Goal: Use online tool/utility: Use online tool/utility

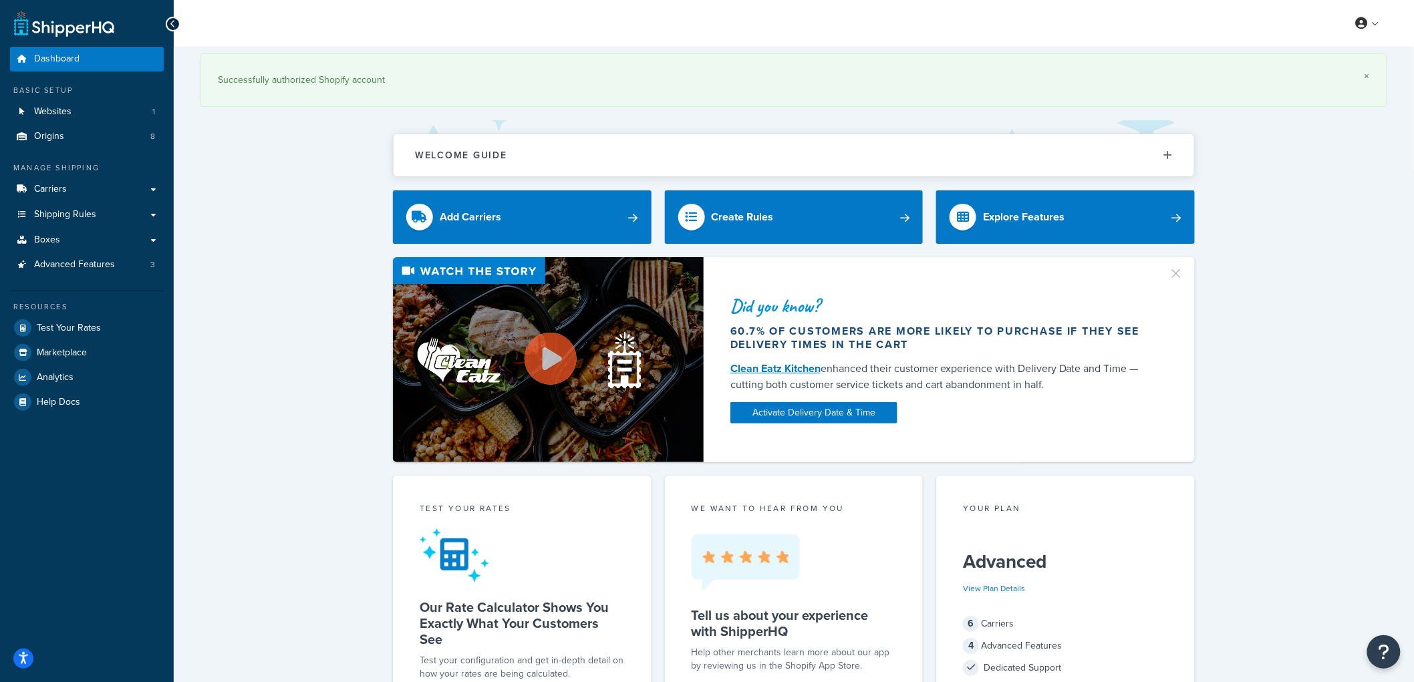
click at [1369, 76] on link "×" at bounding box center [1367, 76] width 5 height 11
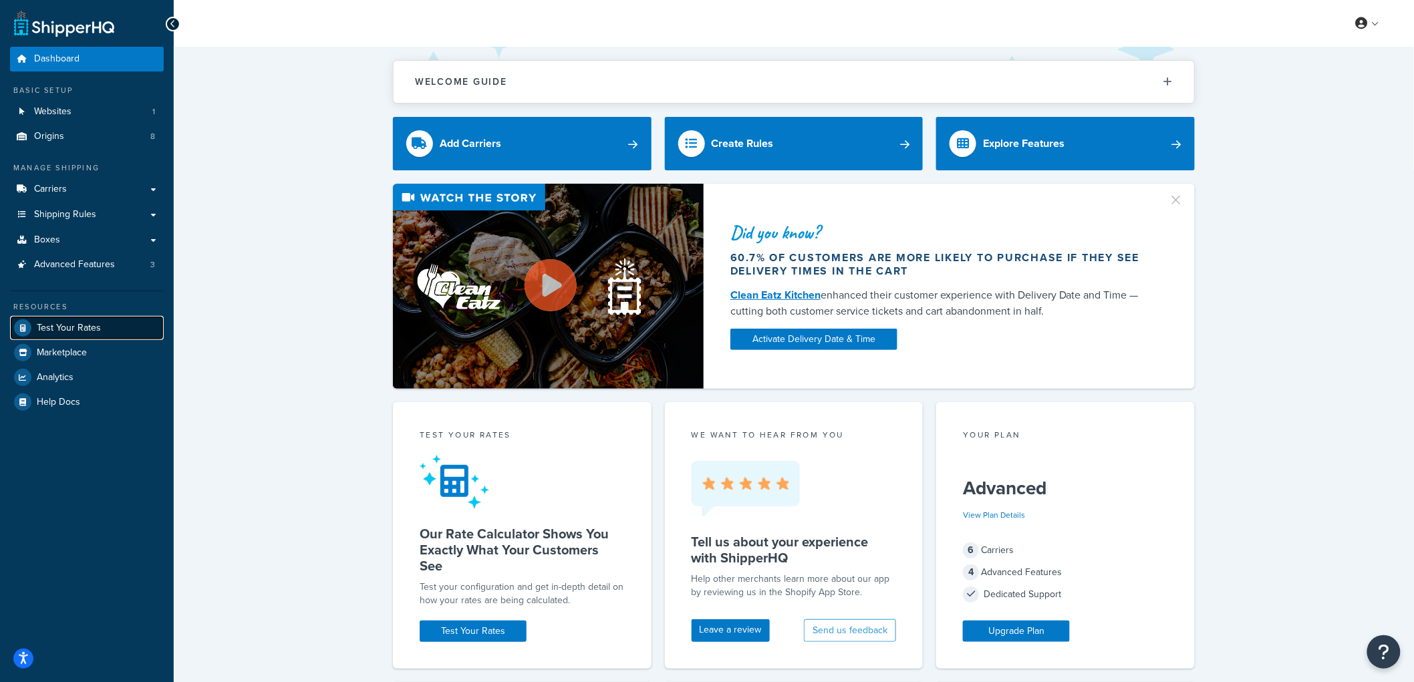
click at [55, 326] on span "Test Your Rates" at bounding box center [69, 328] width 64 height 11
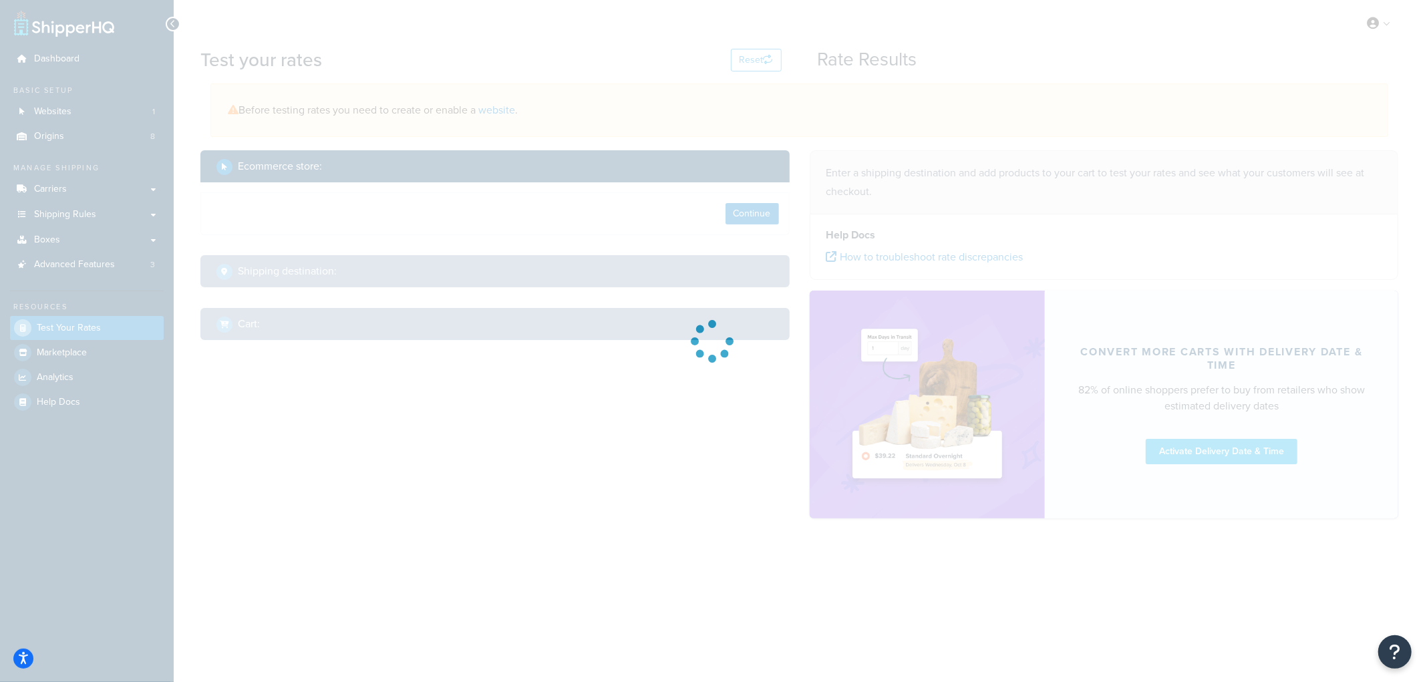
select select "TX"
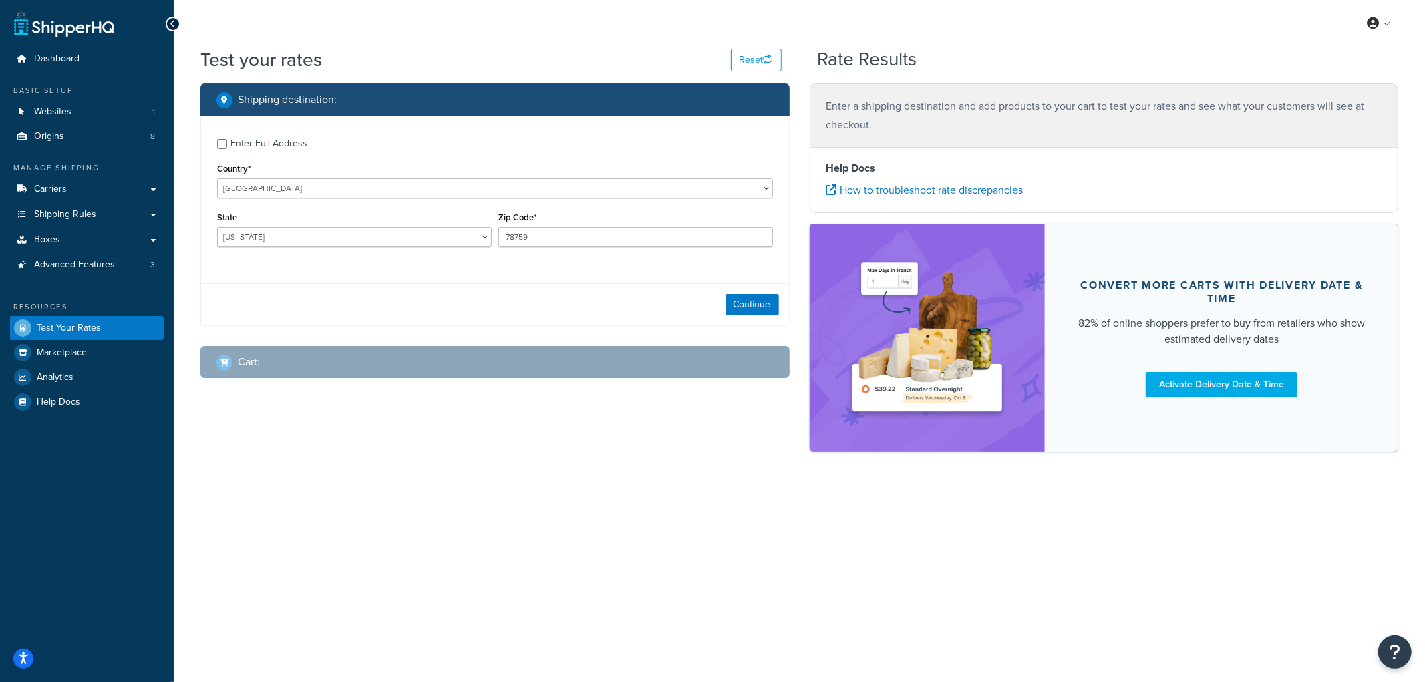
click at [245, 148] on div "Enter Full Address" at bounding box center [269, 143] width 77 height 19
click at [227, 148] on input "Enter Full Address" at bounding box center [222, 144] width 10 height 10
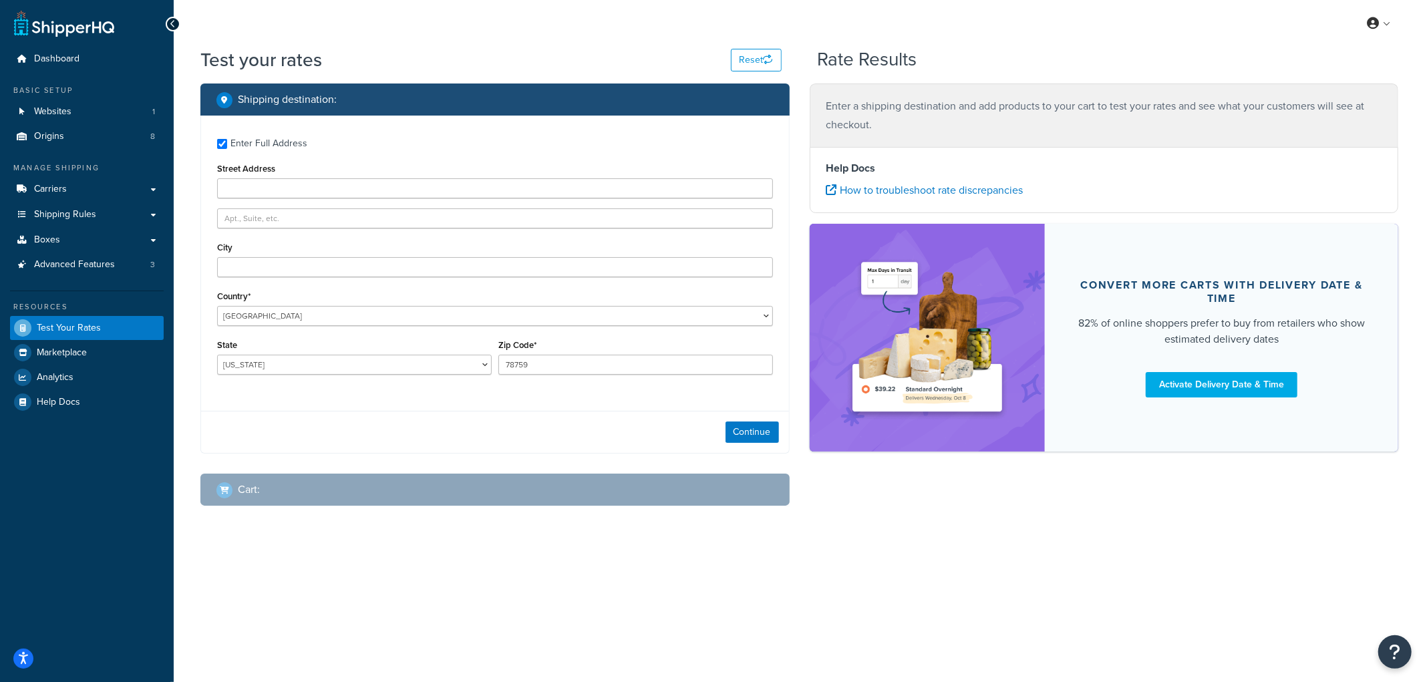
click at [245, 148] on div "Enter Full Address" at bounding box center [269, 143] width 77 height 19
click at [227, 148] on input "Enter Full Address" at bounding box center [222, 144] width 10 height 10
checkbox input "false"
